Goal: Task Accomplishment & Management: Use online tool/utility

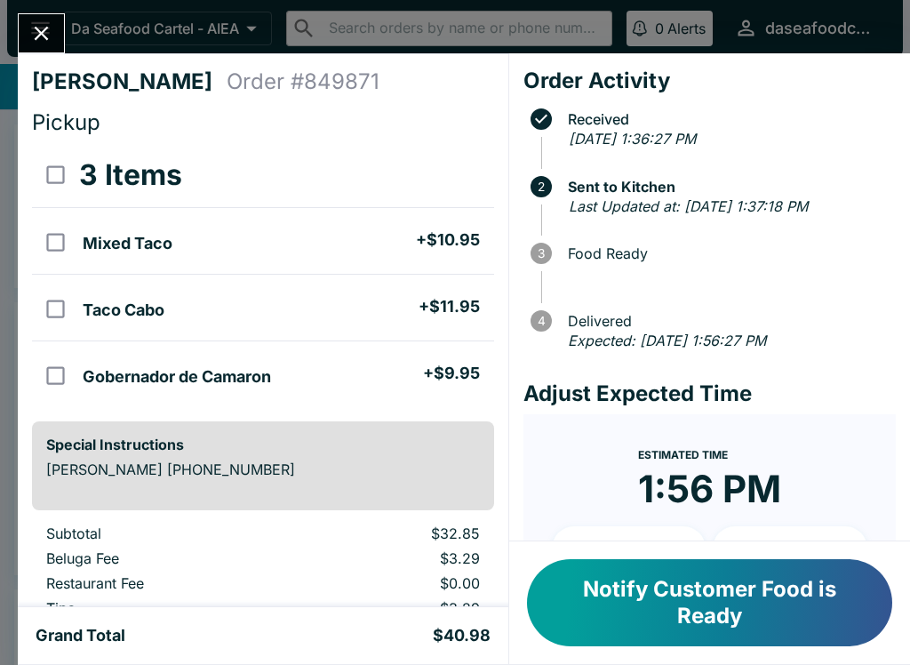
click at [37, 43] on icon "Close" at bounding box center [41, 33] width 24 height 24
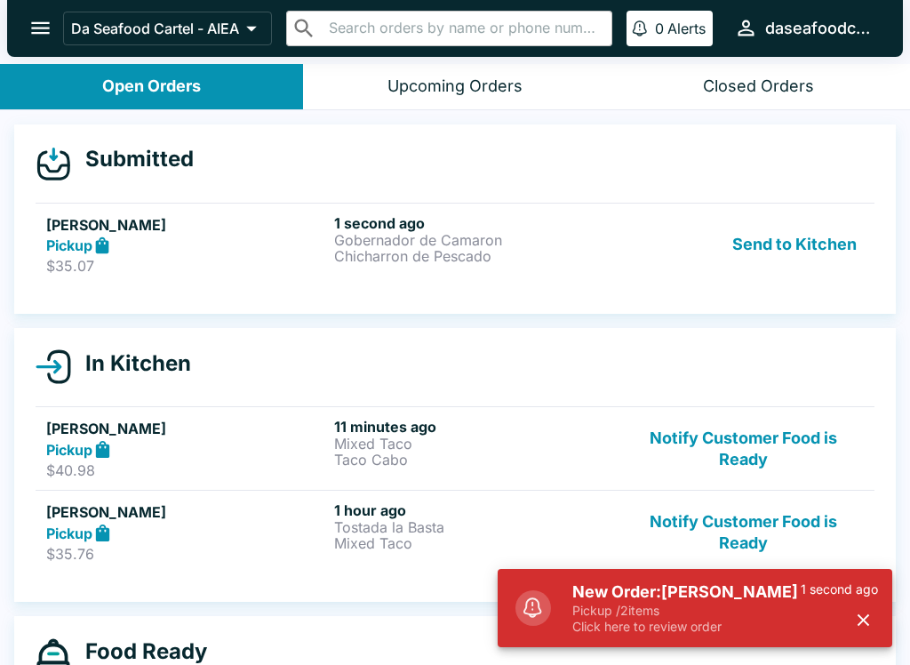
click at [673, 276] on link "[PERSON_NAME] $35.07 1 second ago Gobernador de [PERSON_NAME] de Pescado Send t…" at bounding box center [455, 245] width 839 height 84
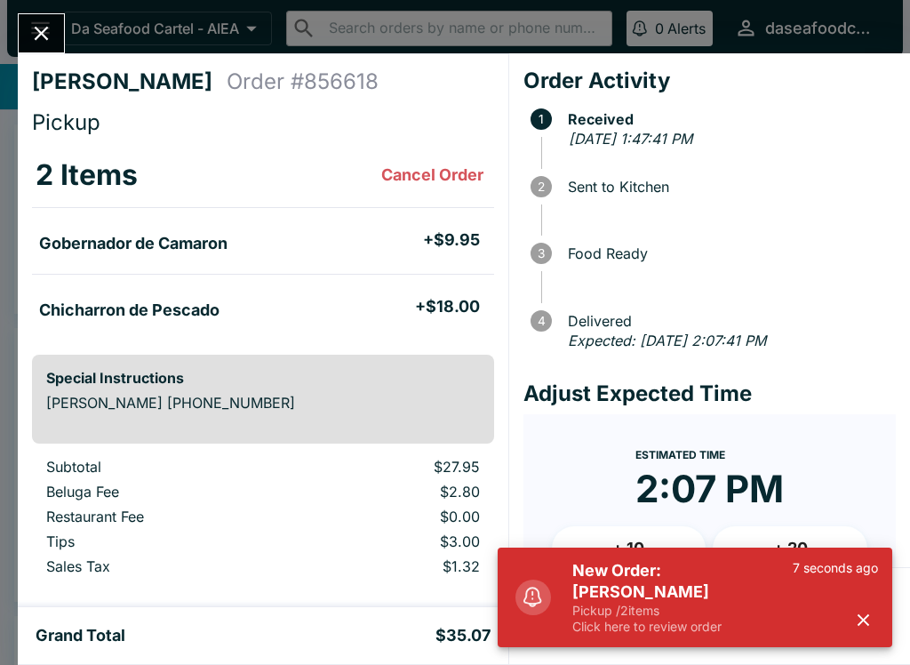
click at [868, 614] on icon "button" at bounding box center [864, 620] width 12 height 12
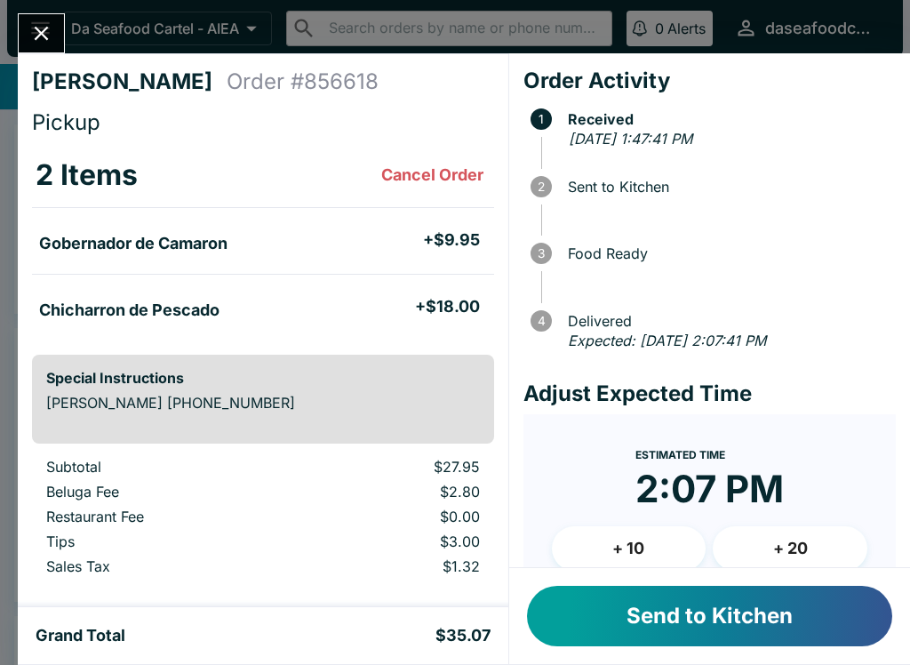
click at [816, 623] on button "Send to Kitchen" at bounding box center [709, 616] width 365 height 60
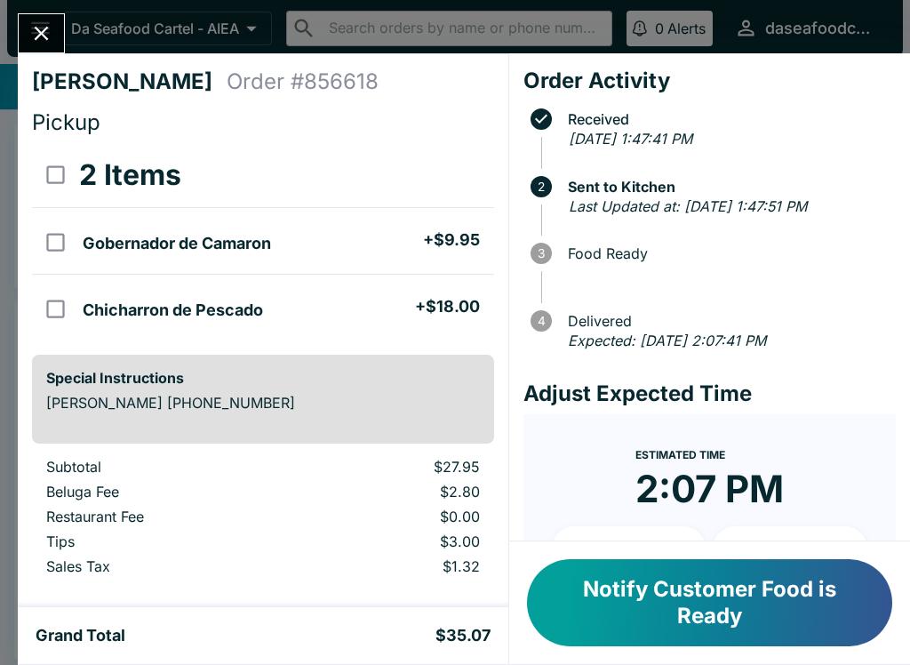
click at [35, 19] on button "Close" at bounding box center [41, 33] width 45 height 38
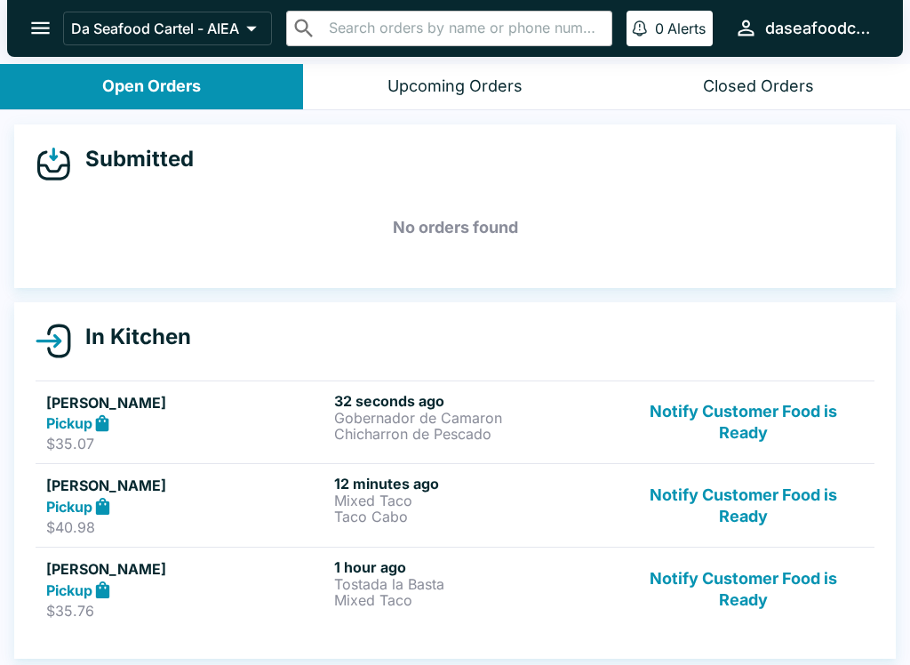
click at [35, 19] on icon "open drawer" at bounding box center [40, 28] width 24 height 24
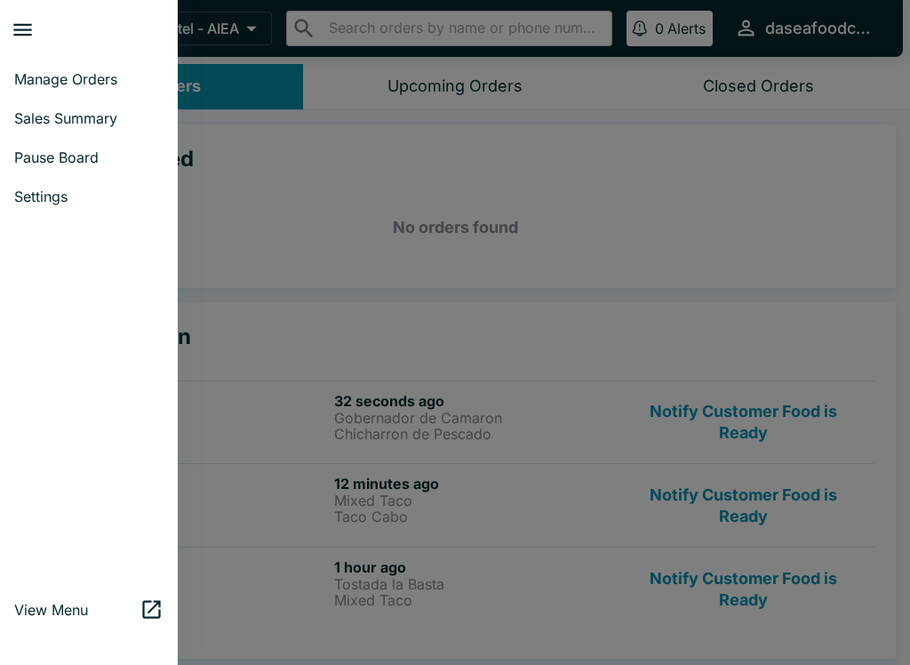
click at [334, 132] on div at bounding box center [455, 332] width 910 height 665
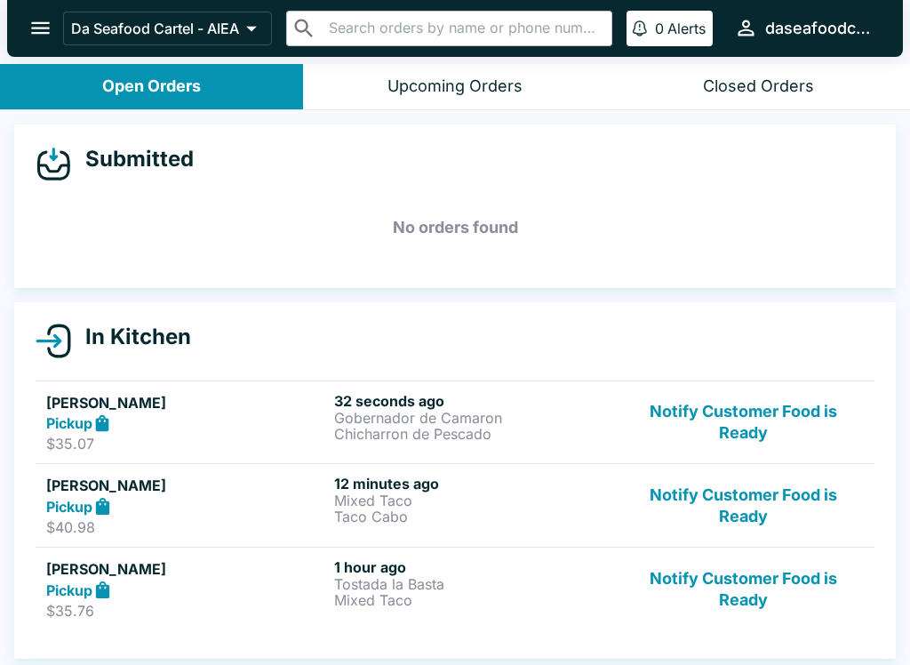
click at [586, 629] on link "[PERSON_NAME] Pickup $35.76 1 hour ago Tostada [PERSON_NAME] Mixed Taco Notify …" at bounding box center [455, 589] width 839 height 84
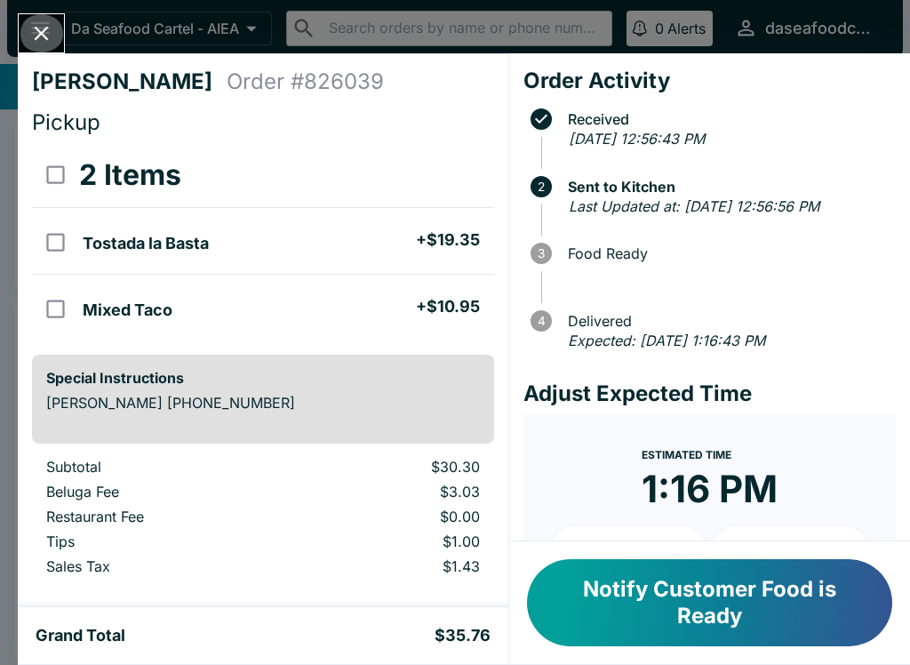
click at [43, 39] on icon "Close" at bounding box center [41, 33] width 24 height 24
